Goal: Information Seeking & Learning: Learn about a topic

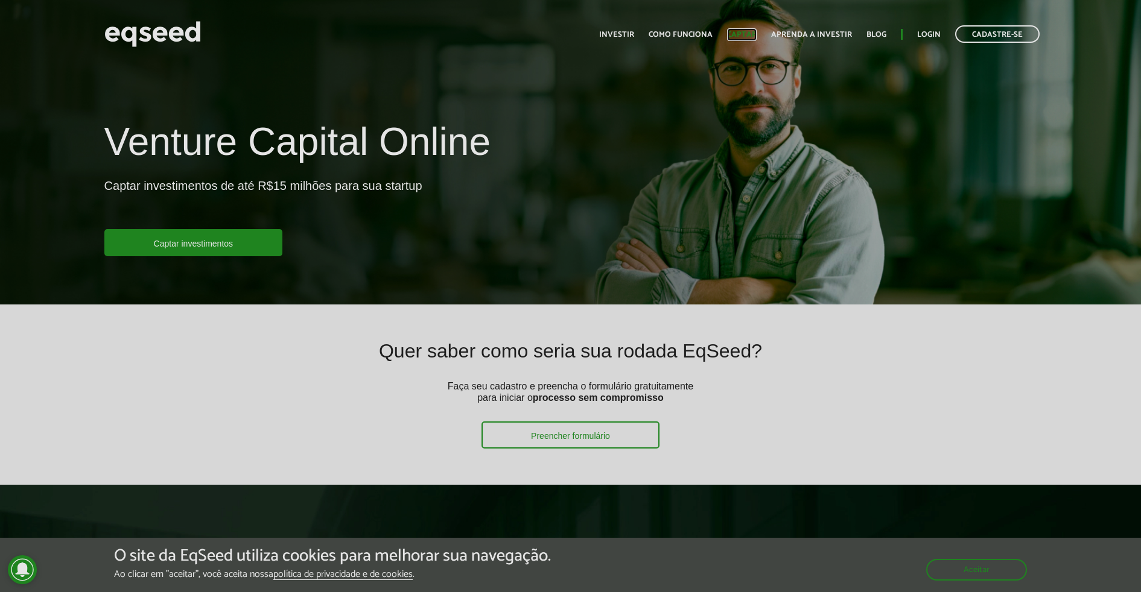
click at [752, 33] on link "Captar" at bounding box center [742, 35] width 30 height 8
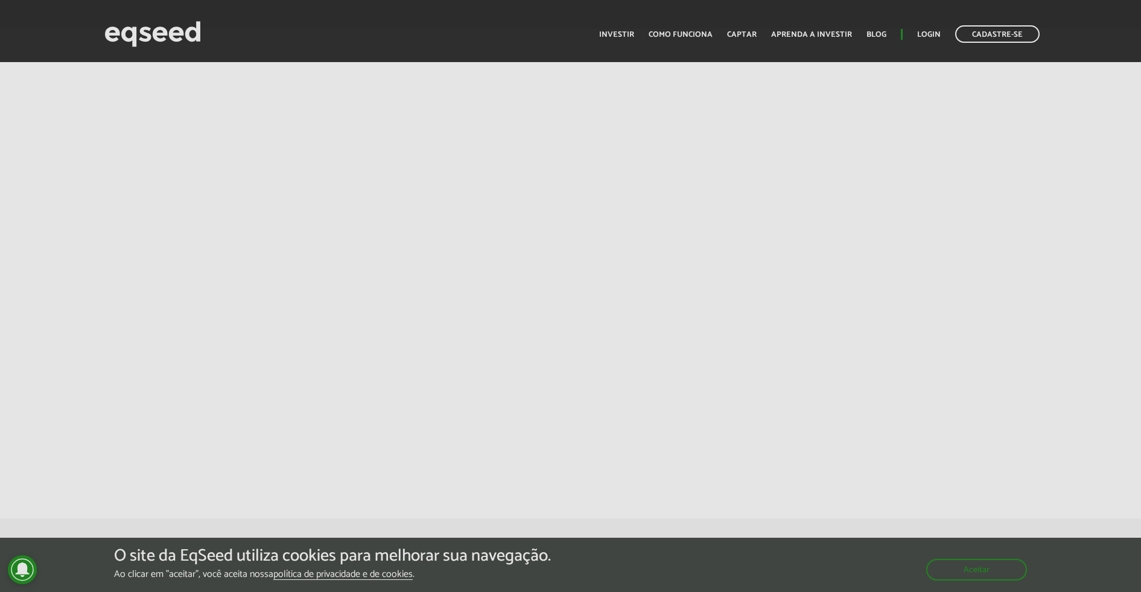
scroll to position [2241, 0]
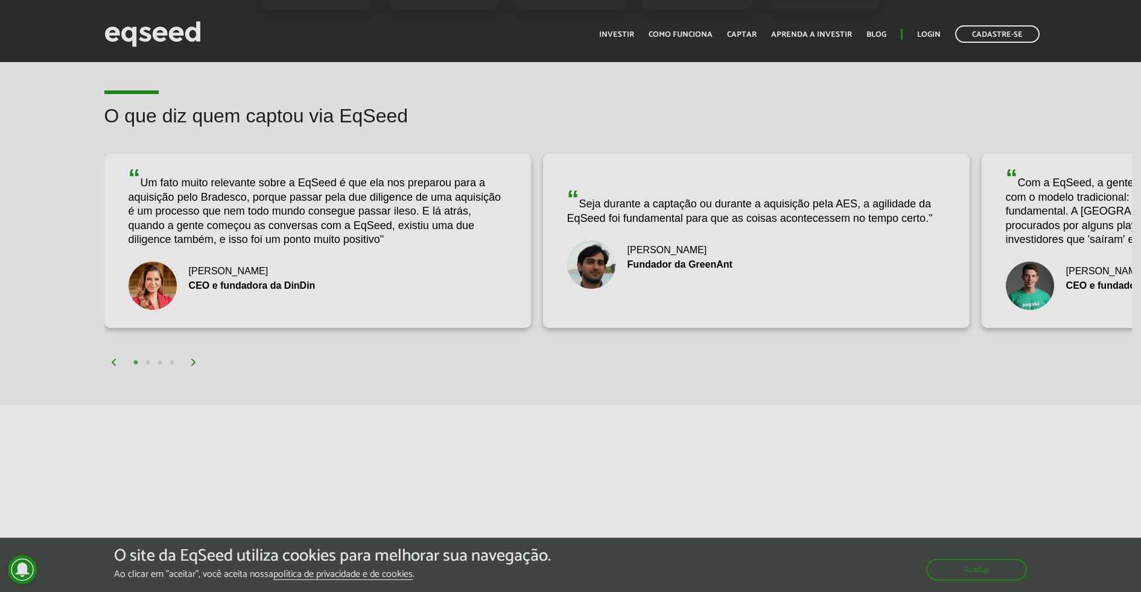
click at [103, 227] on div "O que diz quem captou via EqSeed “ Com a EqSeed, a gente conseguiu tudo o que n…" at bounding box center [617, 238] width 1045 height 264
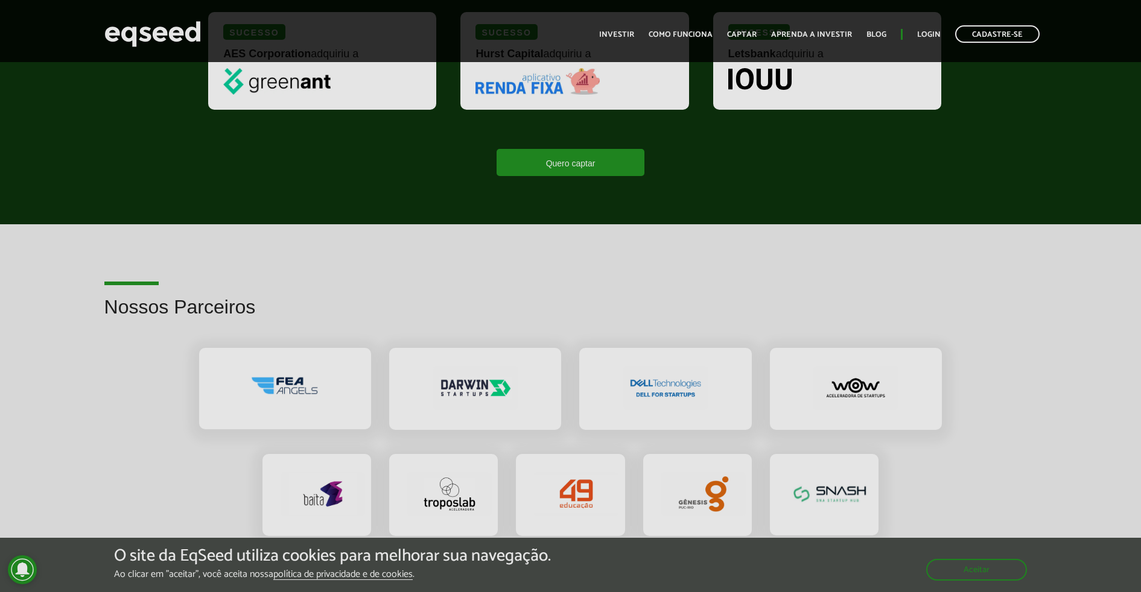
scroll to position [1714, 0]
click at [173, 43] on img at bounding box center [152, 34] width 97 height 32
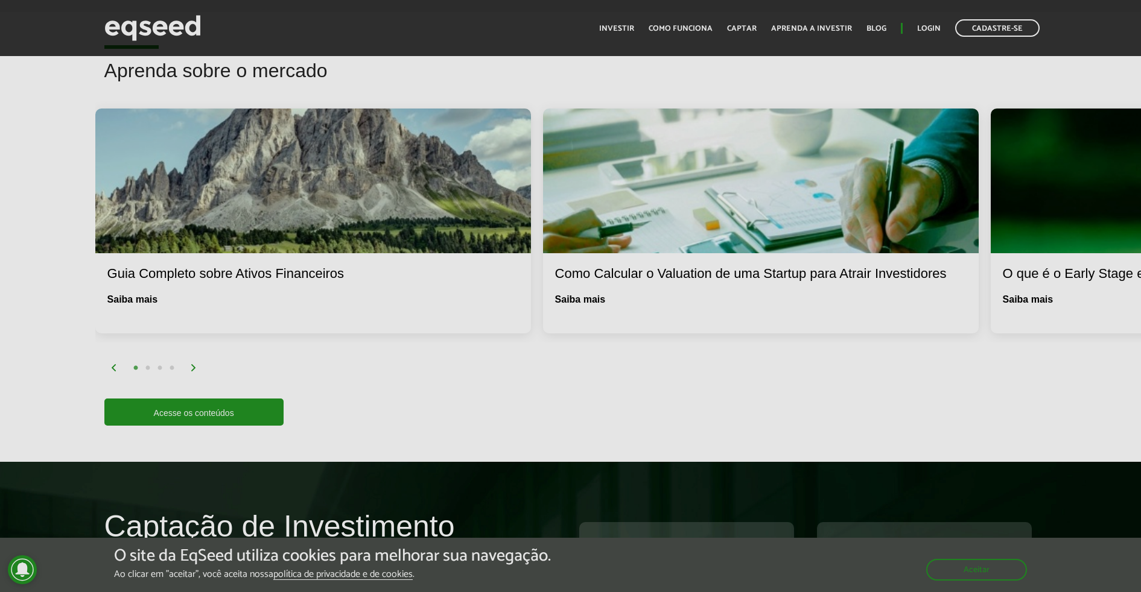
scroll to position [2262, 0]
